Goal: Transaction & Acquisition: Purchase product/service

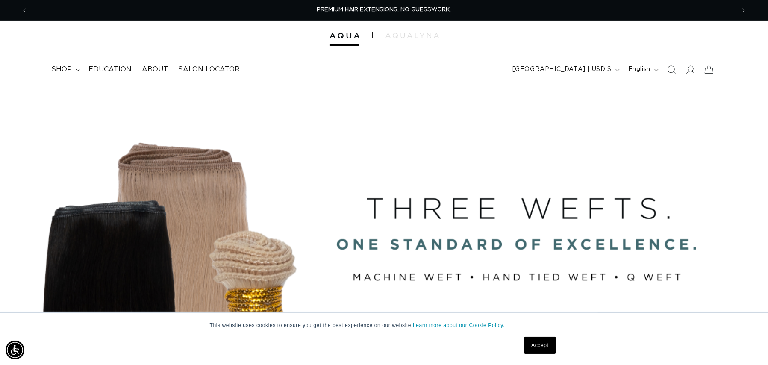
click at [531, 348] on link "Accept" at bounding box center [540, 345] width 32 height 17
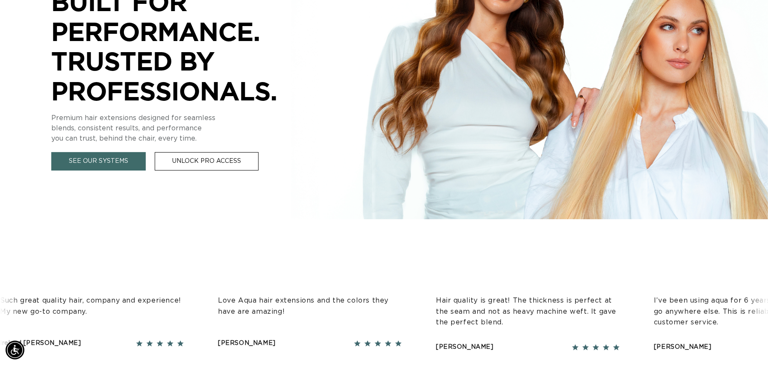
scroll to position [0, 1415]
drag, startPoint x: 103, startPoint y: 157, endPoint x: 75, endPoint y: 174, distance: 32.2
click at [103, 157] on link "See Our Systems" at bounding box center [98, 161] width 94 height 18
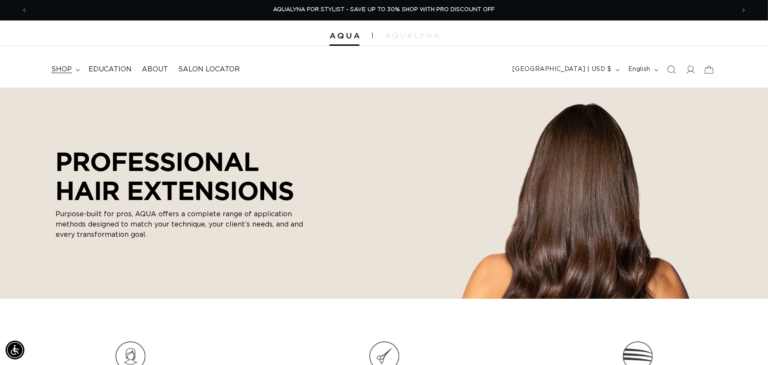
click at [69, 69] on span "shop" at bounding box center [61, 69] width 21 height 9
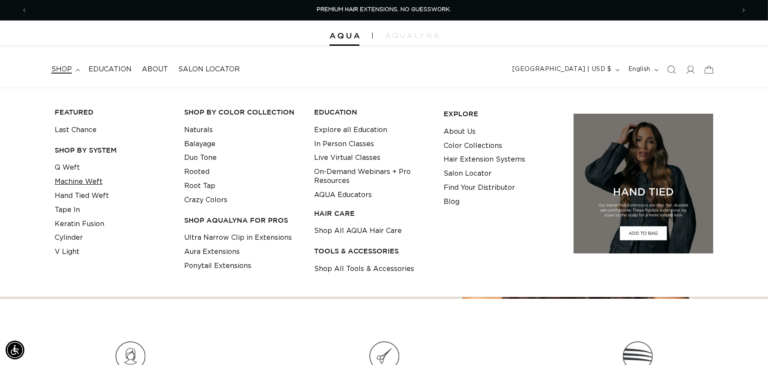
click at [68, 181] on link "Machine Weft" at bounding box center [79, 182] width 48 height 14
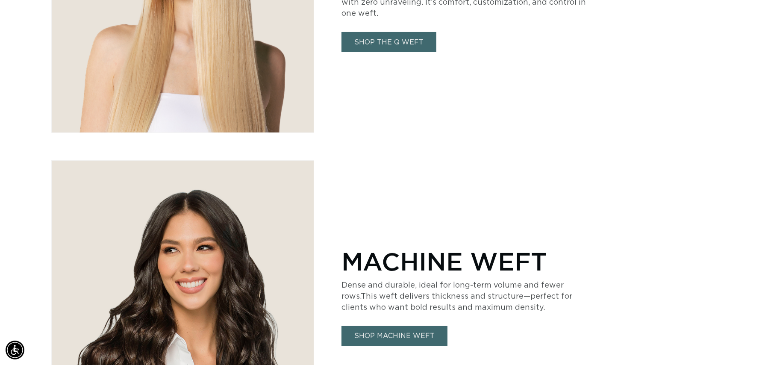
click at [373, 342] on link "SHOP MACHINE WEFT" at bounding box center [394, 336] width 106 height 20
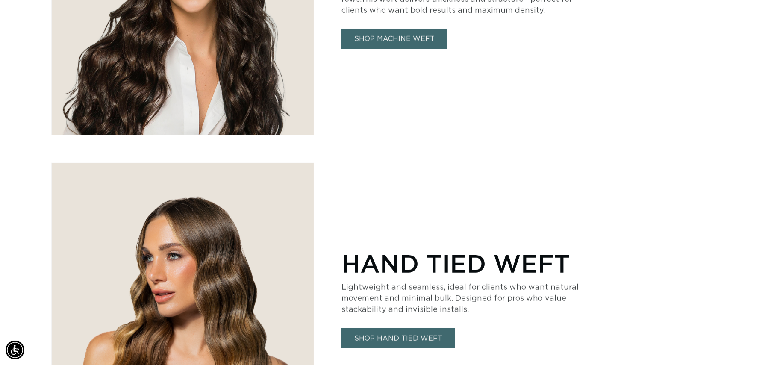
click at [393, 342] on link "SHOP HAND TIED WEFT" at bounding box center [398, 338] width 114 height 20
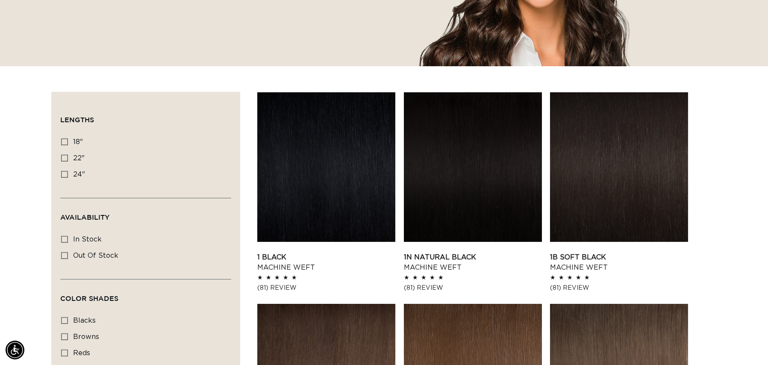
scroll to position [0, 707]
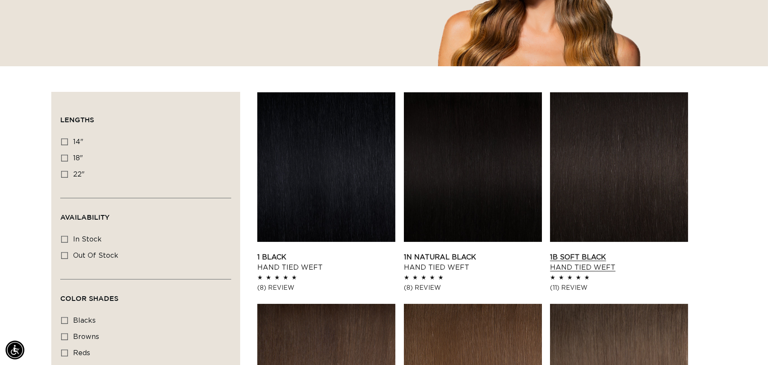
click at [608, 252] on link "1B Soft Black Hand Tied Weft" at bounding box center [619, 262] width 138 height 21
